Goal: Information Seeking & Learning: Learn about a topic

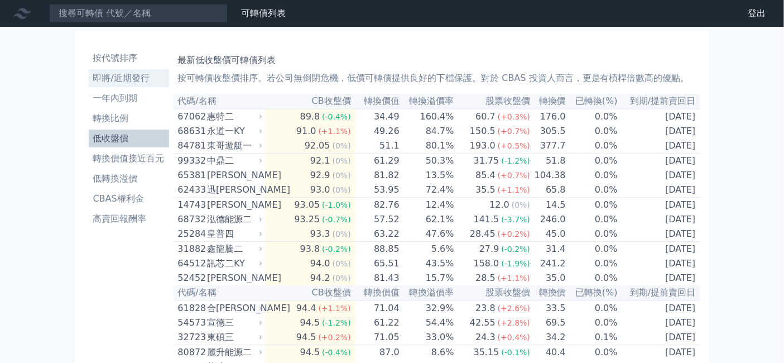
click at [89, 85] on li "即將/近期發行" at bounding box center [129, 77] width 80 height 13
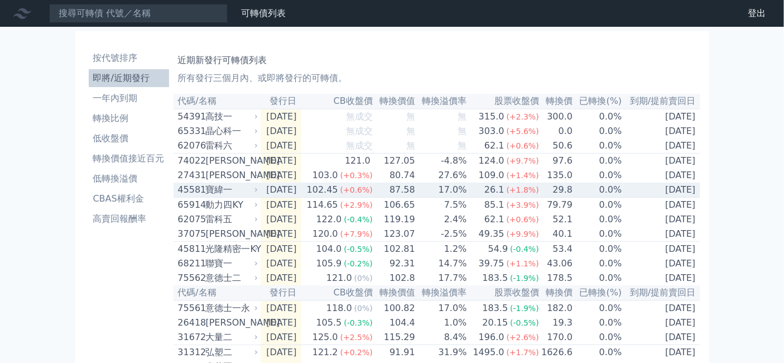
click at [206, 196] on div "寶緯一" at bounding box center [231, 189] width 50 height 13
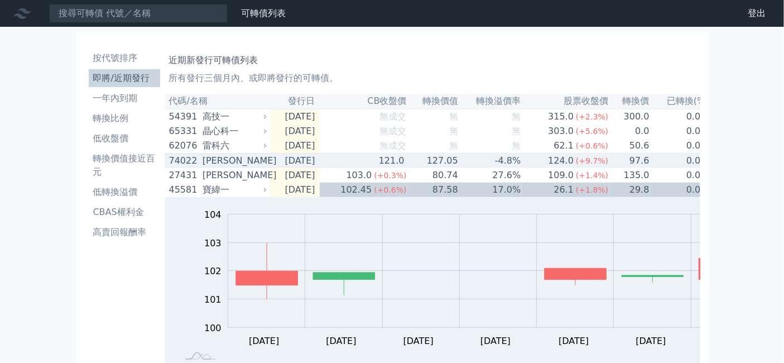
click at [203, 167] on div "[PERSON_NAME]" at bounding box center [233, 160] width 61 height 13
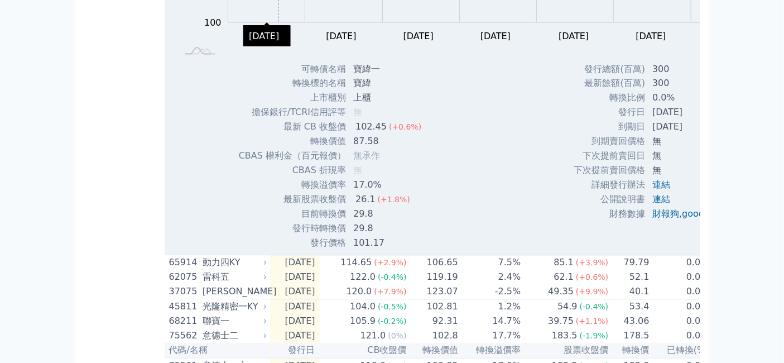
scroll to position [682, 0]
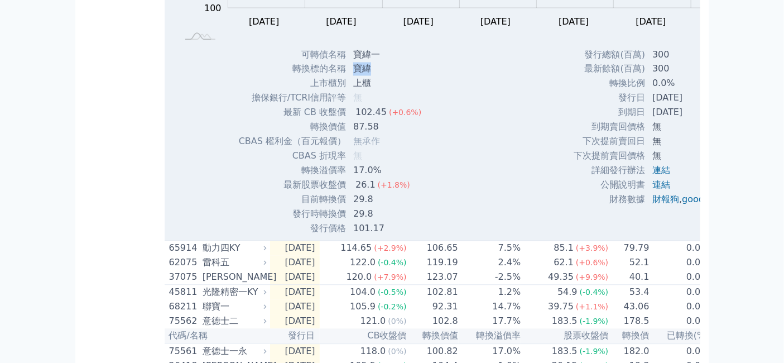
drag, startPoint x: 326, startPoint y: 187, endPoint x: 340, endPoint y: 187, distance: 14.0
click at [347, 76] on td "寶緯" at bounding box center [389, 69] width 84 height 15
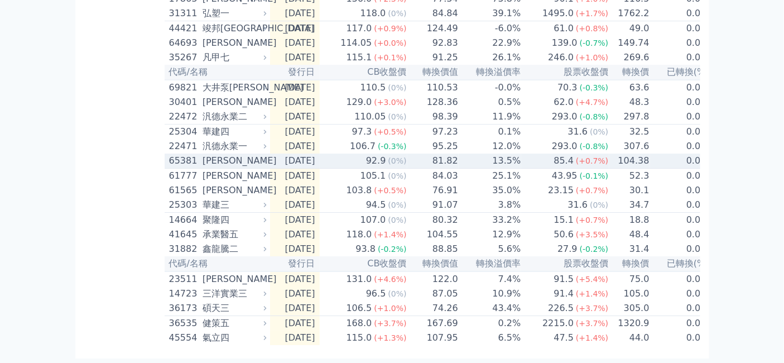
scroll to position [1488, 0]
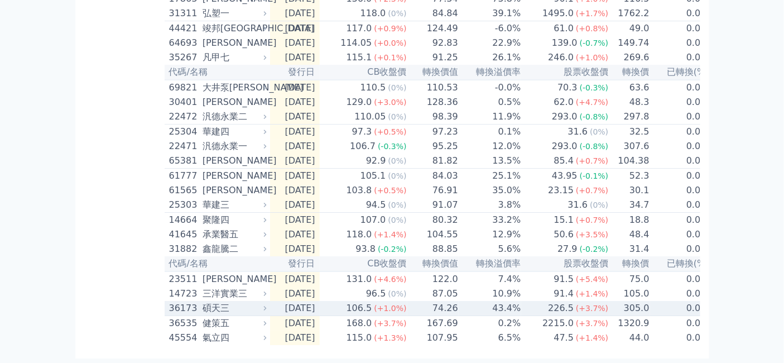
click at [169, 301] on div "36173" at bounding box center [184, 307] width 31 height 13
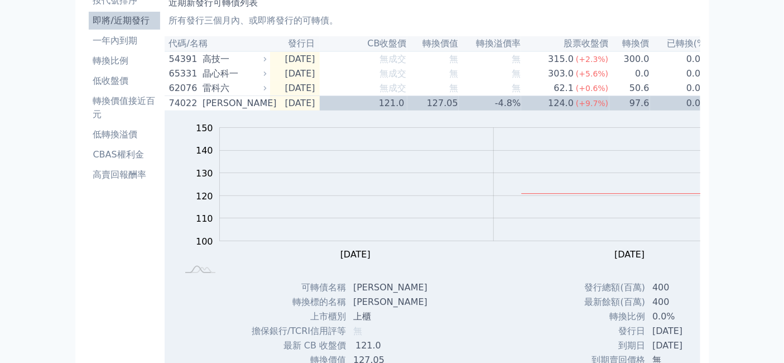
scroll to position [56, 0]
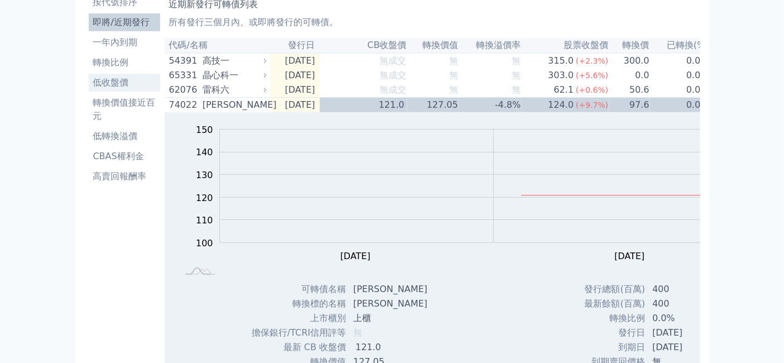
click at [89, 89] on li "低收盤價" at bounding box center [124, 82] width 71 height 13
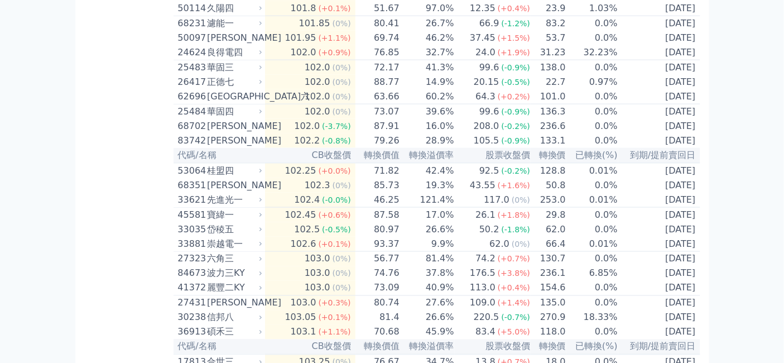
scroll to position [1922, 0]
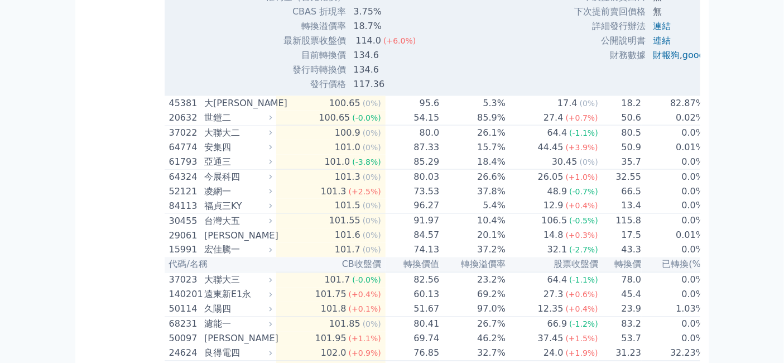
scroll to position [2107, 0]
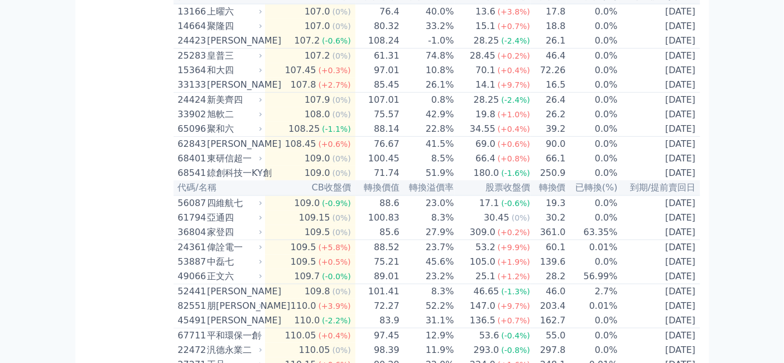
scroll to position [3038, 0]
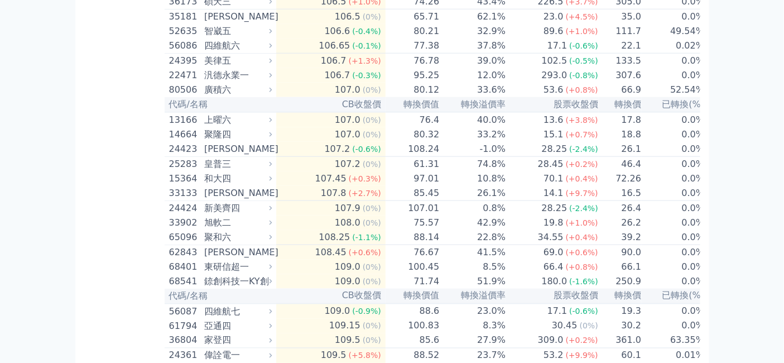
scroll to position [3348, 0]
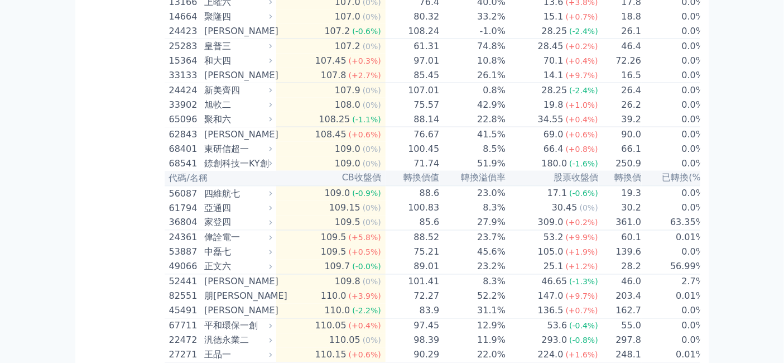
drag, startPoint x: 326, startPoint y: 219, endPoint x: 341, endPoint y: 220, distance: 15.2
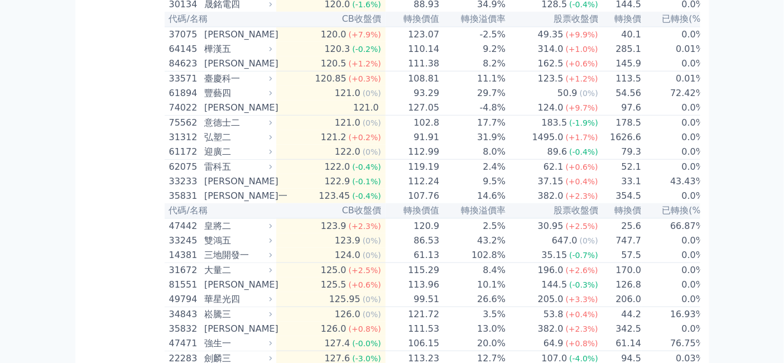
scroll to position [4526, 0]
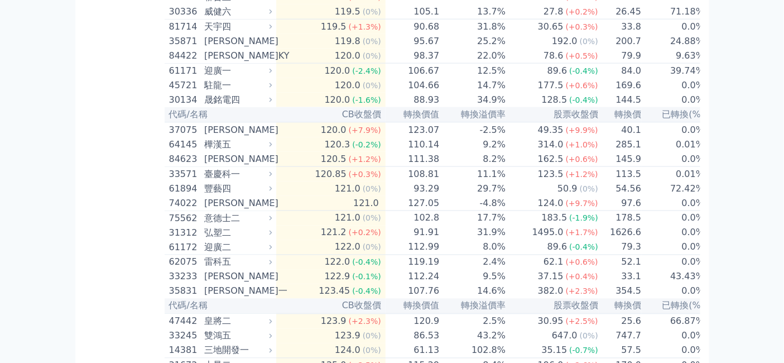
scroll to position [4773, 0]
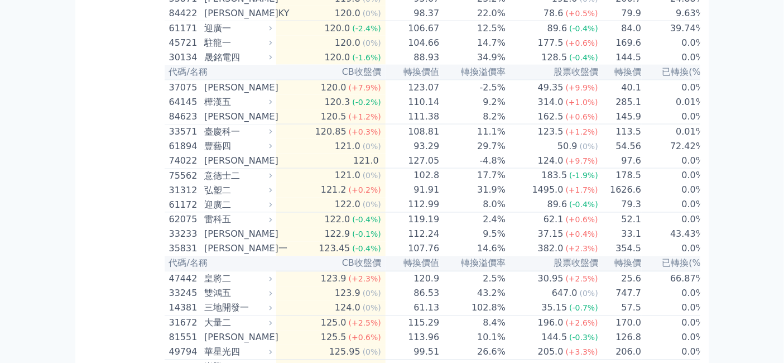
drag, startPoint x: 326, startPoint y: 151, endPoint x: 353, endPoint y: 155, distance: 27.7
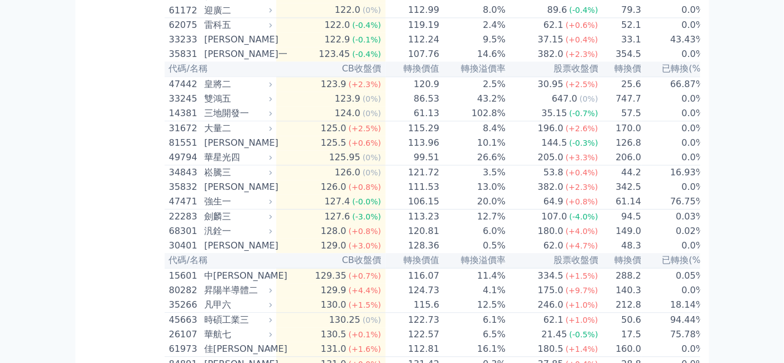
scroll to position [5022, 0]
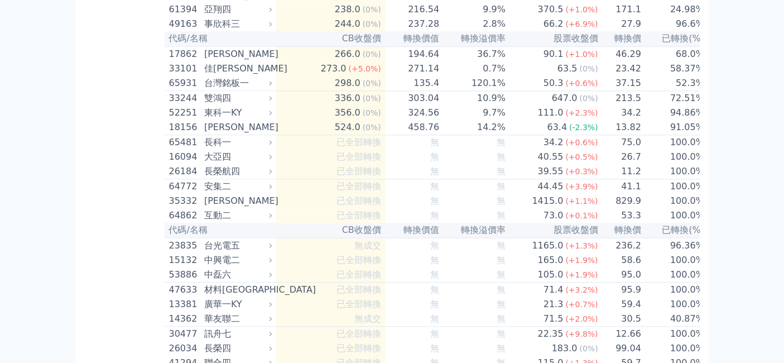
scroll to position [6571, 0]
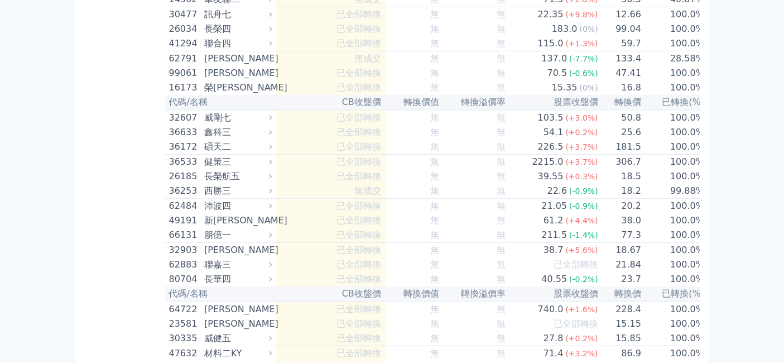
scroll to position [7254, 0]
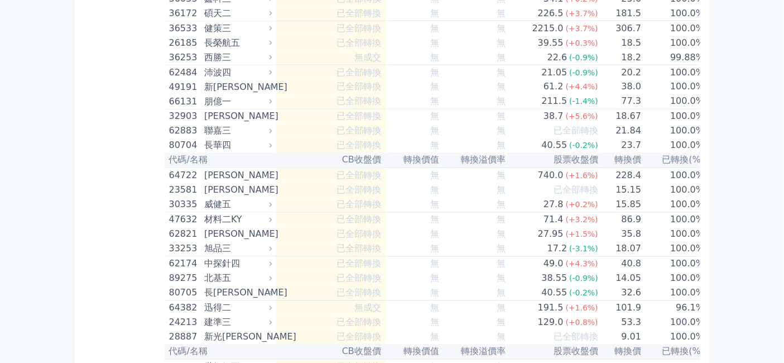
scroll to position [7749, 0]
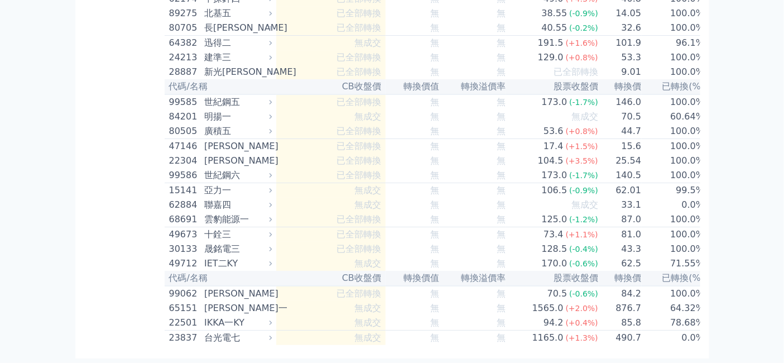
scroll to position [8741, 0]
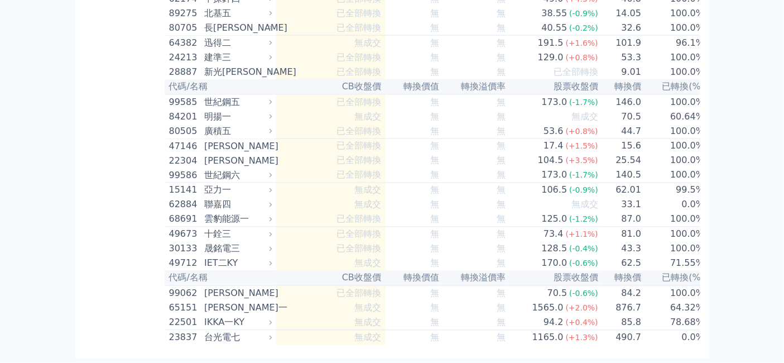
drag, startPoint x: 326, startPoint y: 235, endPoint x: 344, endPoint y: 234, distance: 17.3
